Goal: Task Accomplishment & Management: Use online tool/utility

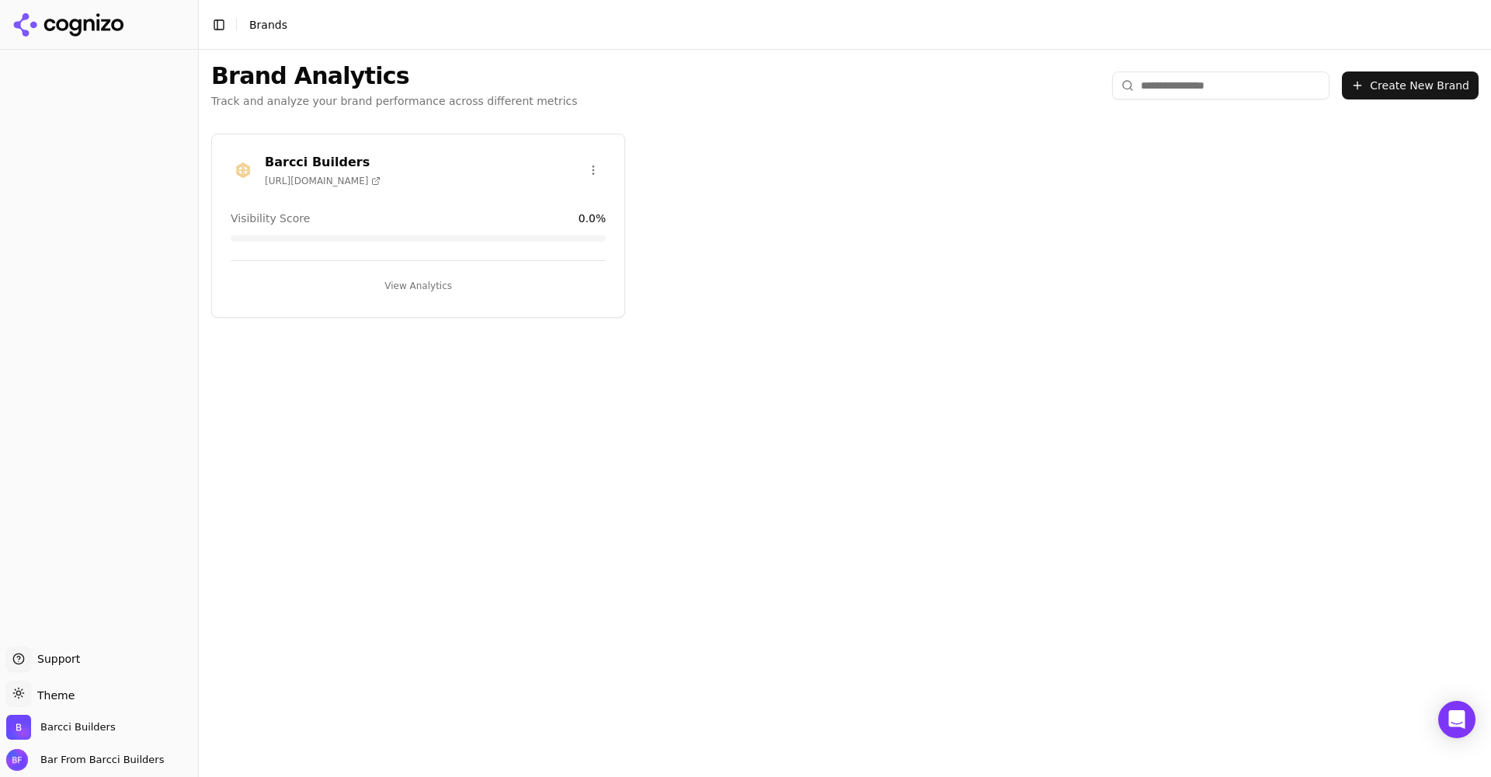
click at [891, 475] on div "Brand Analytics Track and analyze your brand performance across different metri…" at bounding box center [845, 413] width 1292 height 727
click at [393, 290] on button "View Analytics" at bounding box center [418, 285] width 375 height 25
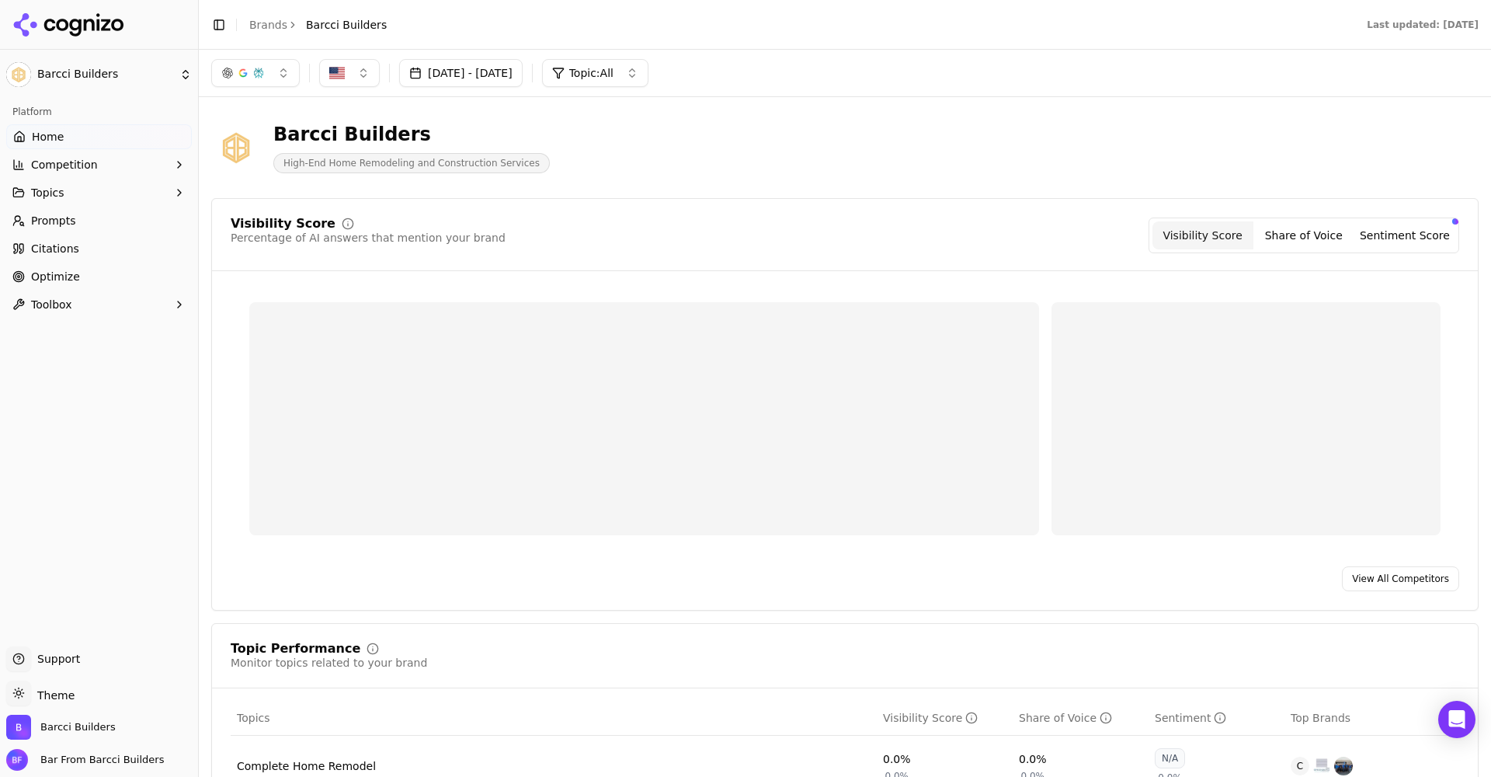
click at [65, 268] on link "Optimize" at bounding box center [99, 276] width 186 height 25
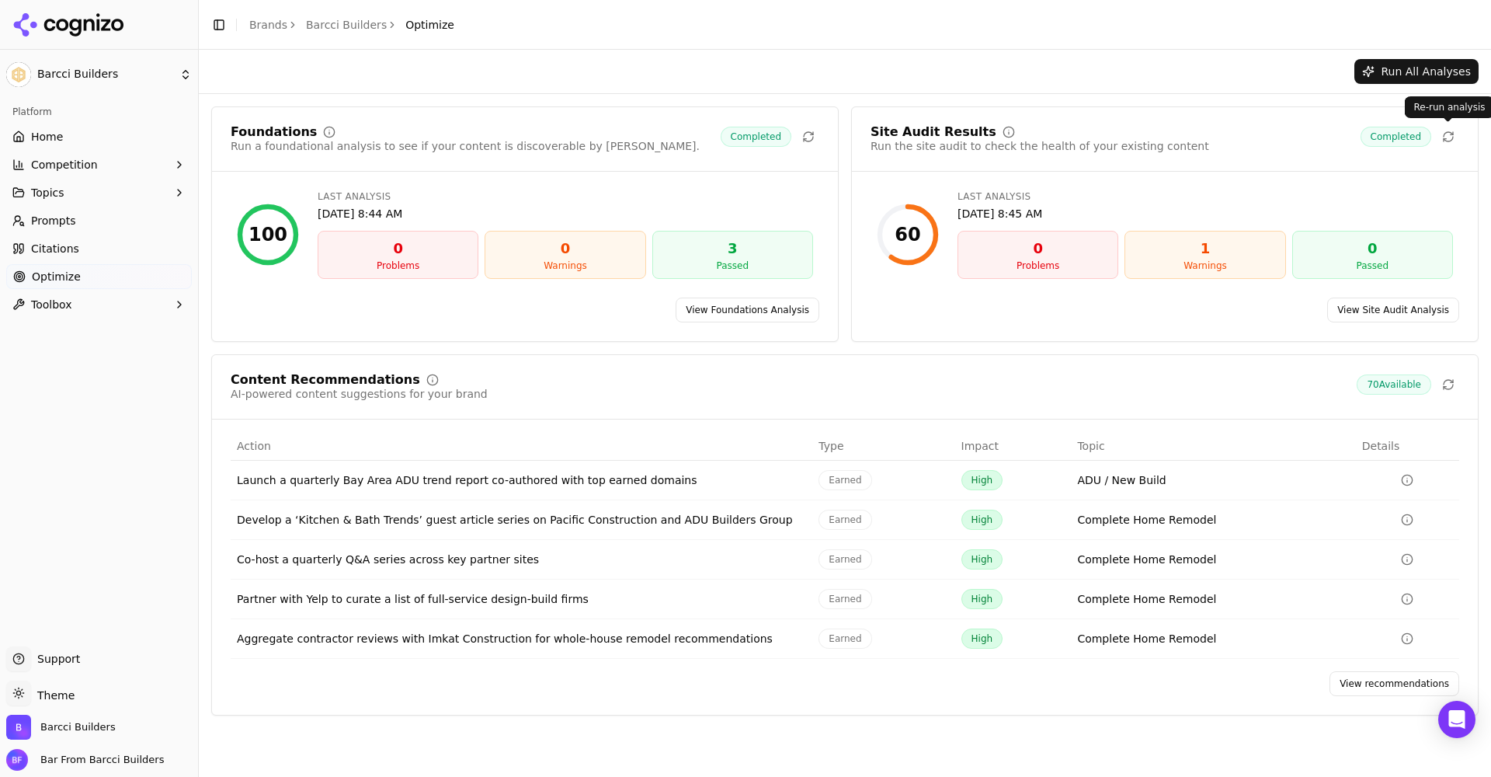
click at [1442, 134] on icon at bounding box center [1448, 136] width 12 height 12
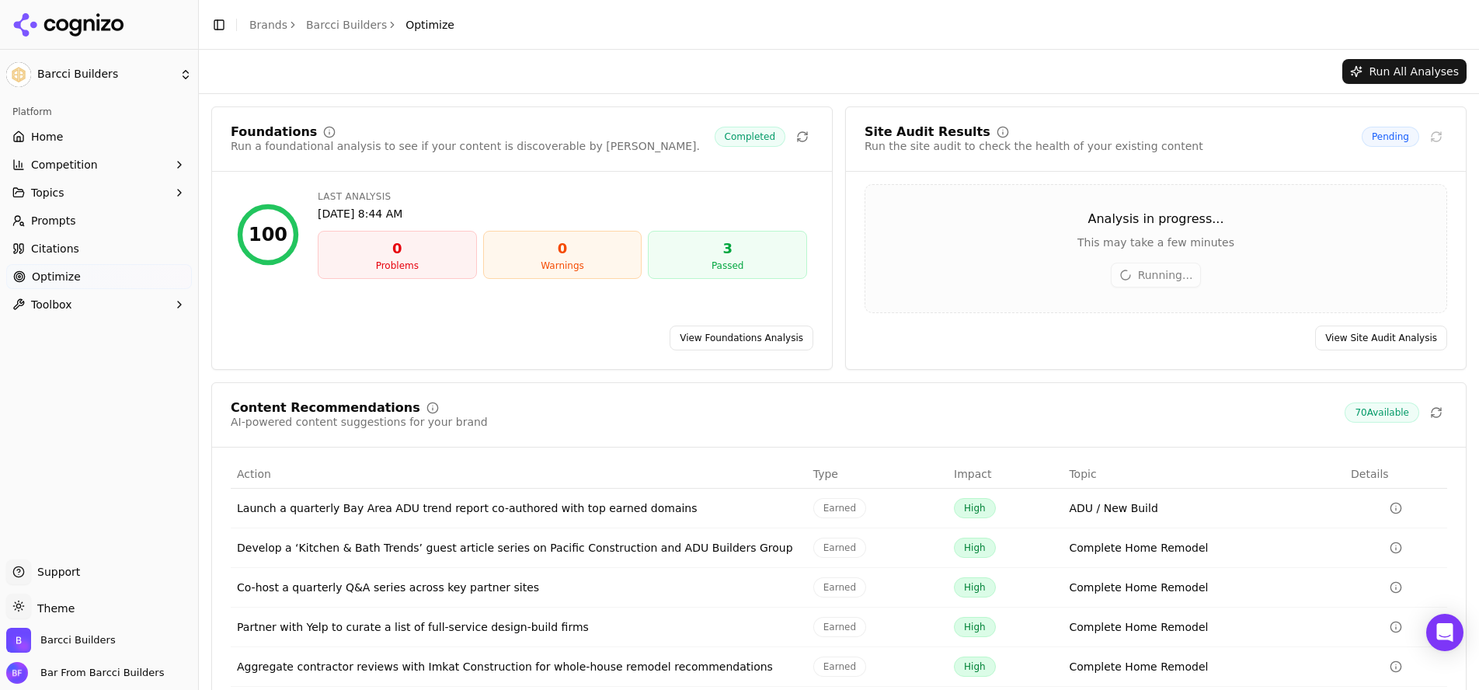
click at [1401, 64] on button "Run All Analyses" at bounding box center [1404, 71] width 124 height 25
